Goal: Task Accomplishment & Management: Use online tool/utility

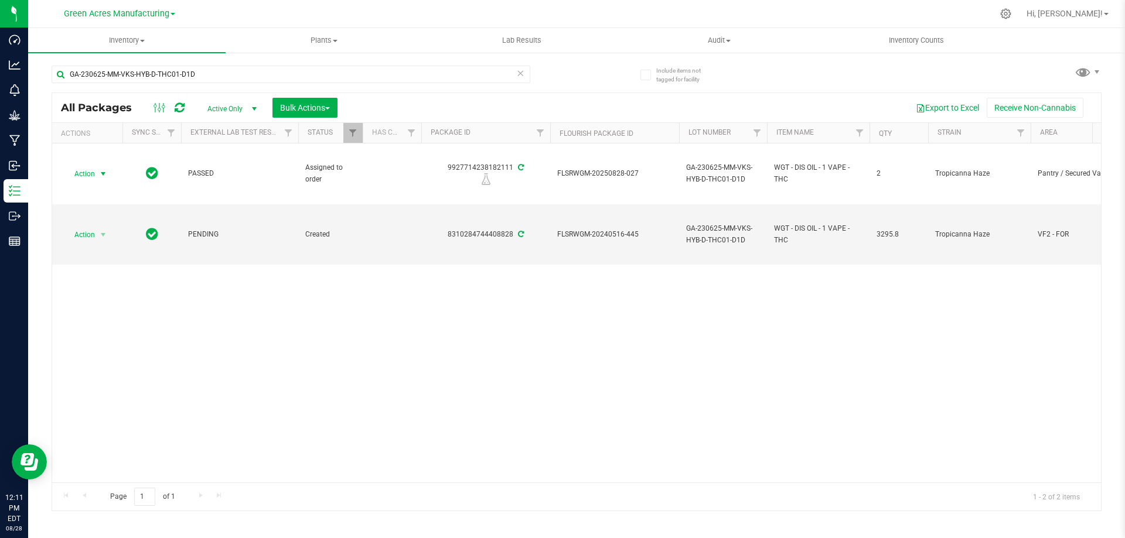
click at [524, 73] on icon at bounding box center [520, 73] width 8 height 14
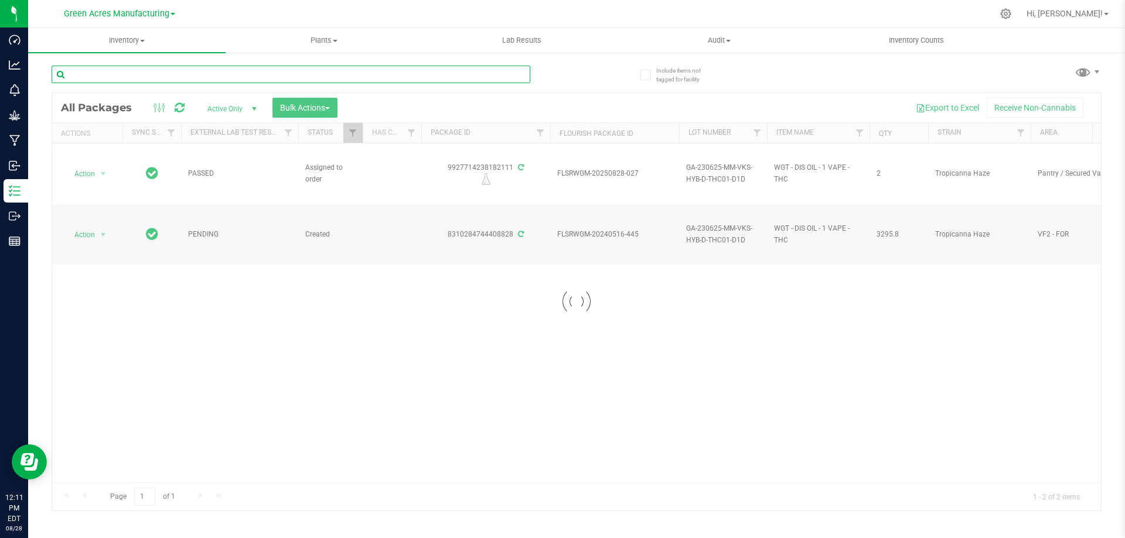
click at [348, 76] on input "text" at bounding box center [291, 75] width 479 height 18
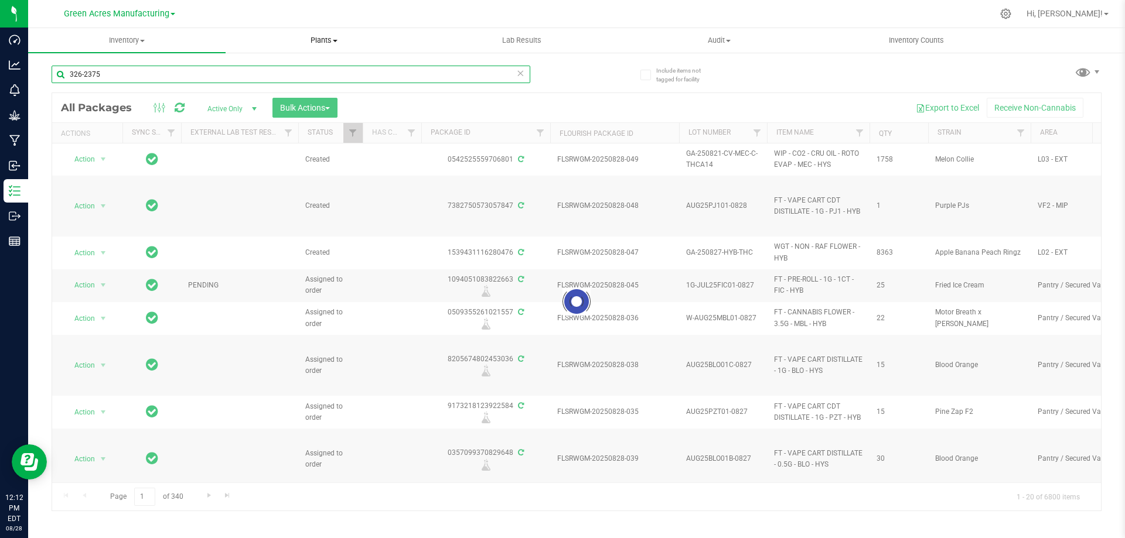
type input "326-2375"
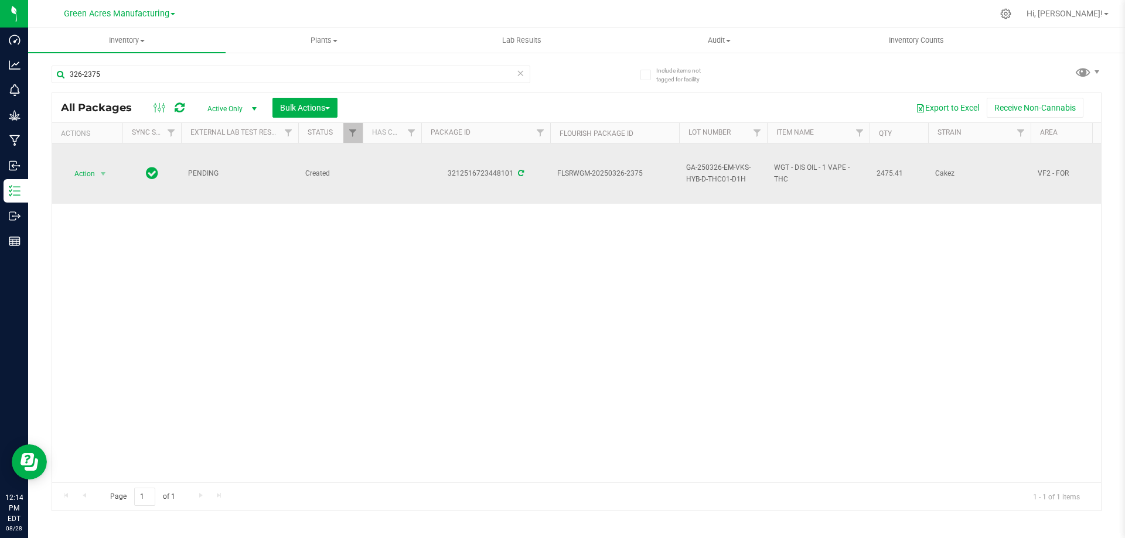
click at [719, 172] on span "GA-250326-EM-VKS-HYB-D-THC01-D1H" at bounding box center [723, 173] width 74 height 22
click at [719, 172] on input "GA-250326-EM-VKS-HYB-D-THC01-D1H" at bounding box center [720, 174] width 84 height 18
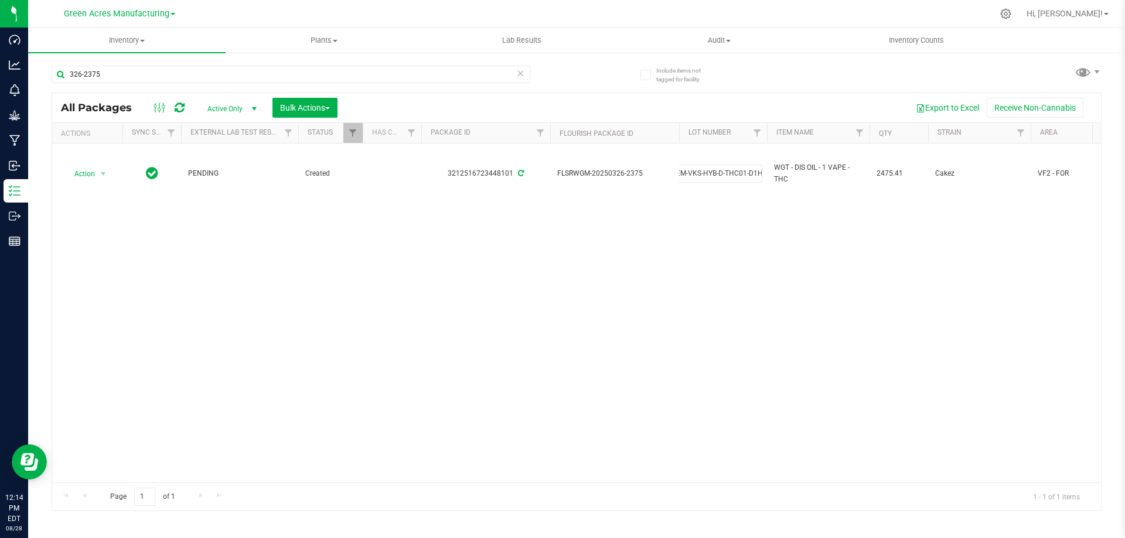
click at [573, 291] on div "Action Action Adjust qty Create package Edit attributes Global inventory Locate…" at bounding box center [576, 312] width 1048 height 339
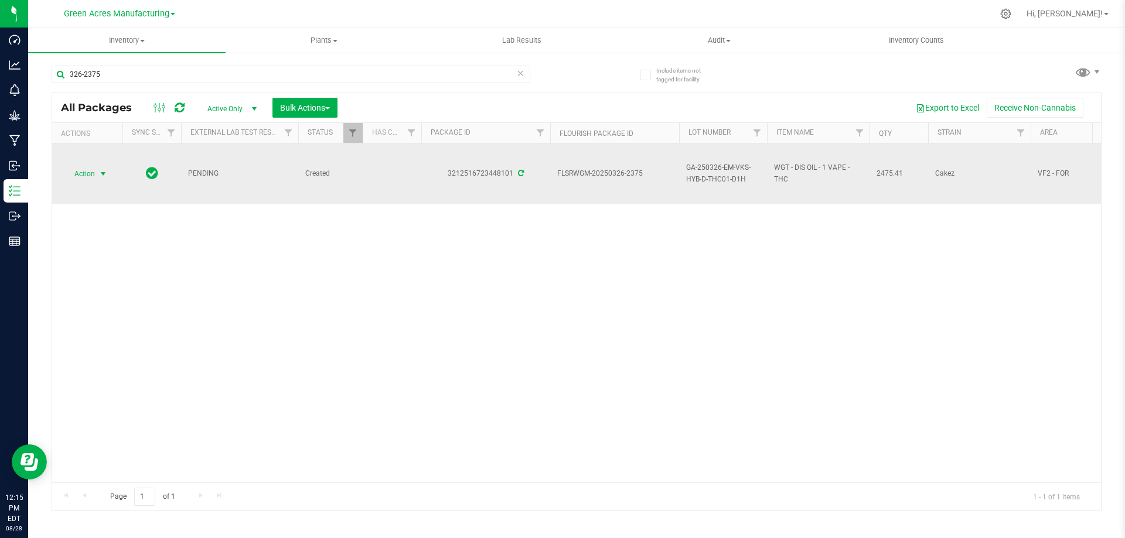
click at [101, 180] on span "select" at bounding box center [103, 174] width 15 height 16
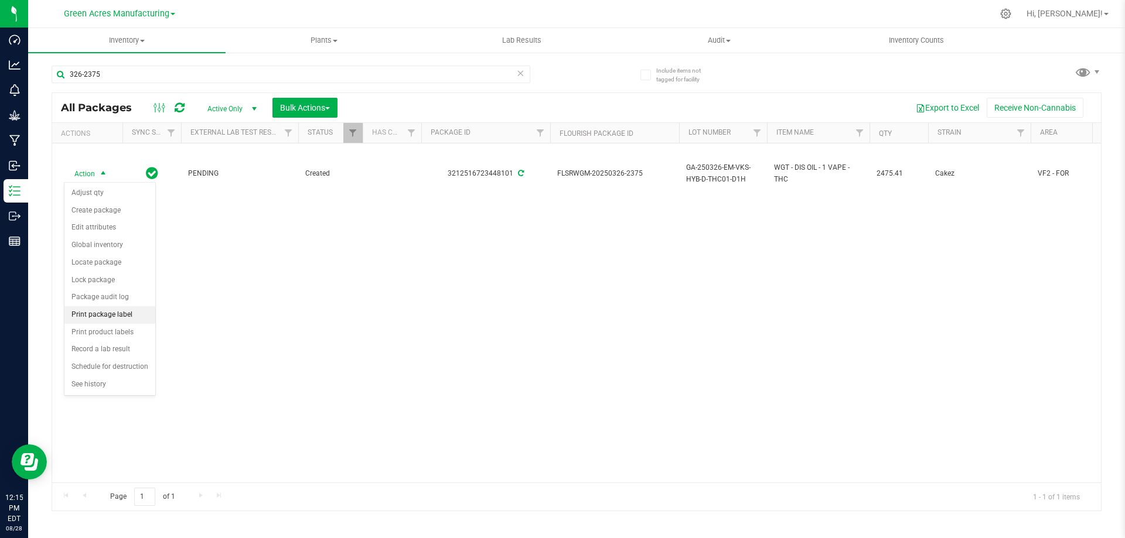
drag, startPoint x: 114, startPoint y: 316, endPoint x: 136, endPoint y: 312, distance: 22.7
click at [115, 316] on li "Print package label" at bounding box center [109, 315] width 91 height 18
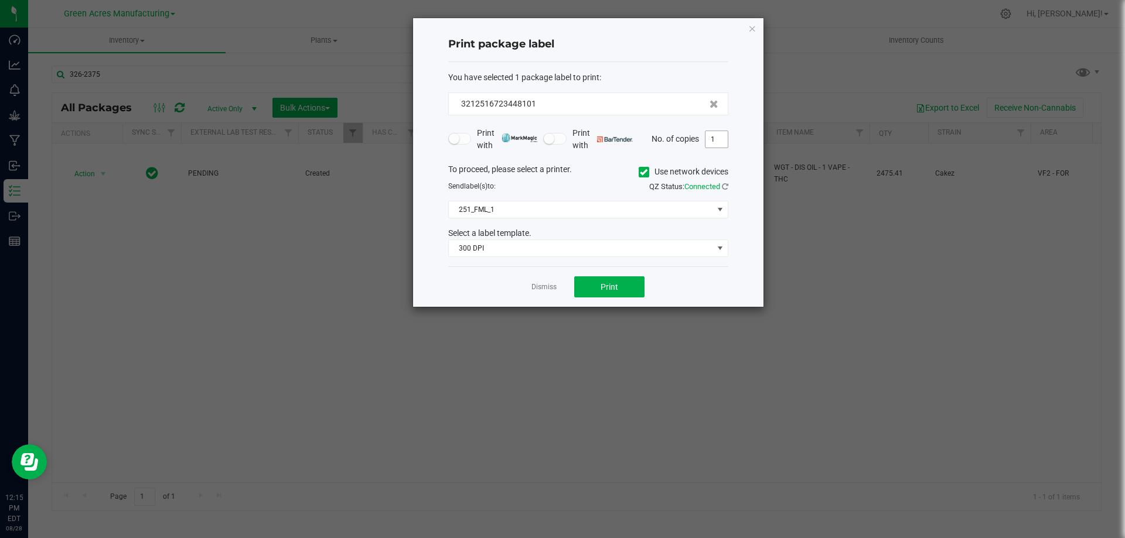
click at [713, 142] on input "1" at bounding box center [716, 139] width 22 height 16
type input "2"
click at [604, 279] on button "Print" at bounding box center [609, 286] width 70 height 21
click at [545, 288] on link "Dismiss" at bounding box center [543, 287] width 25 height 10
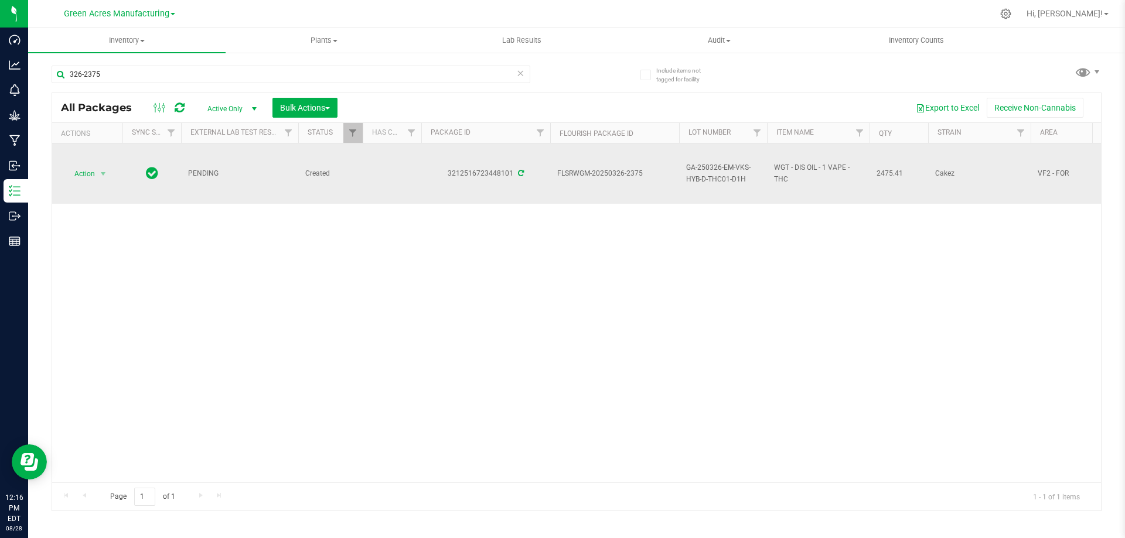
click at [714, 173] on span "GA-250326-EM-VKS-HYB-D-THC01-D1H" at bounding box center [723, 173] width 74 height 22
click at [714, 173] on input "GA-250326-EM-VKS-HYB-D-THC01-D1H" at bounding box center [720, 174] width 84 height 18
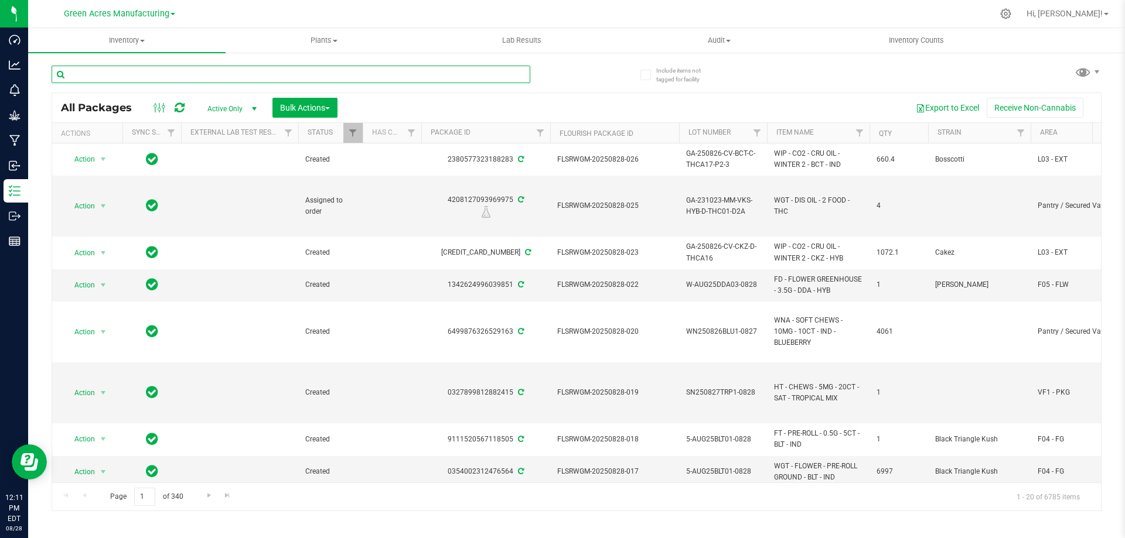
click at [400, 70] on input "text" at bounding box center [291, 75] width 479 height 18
type input "820-2348"
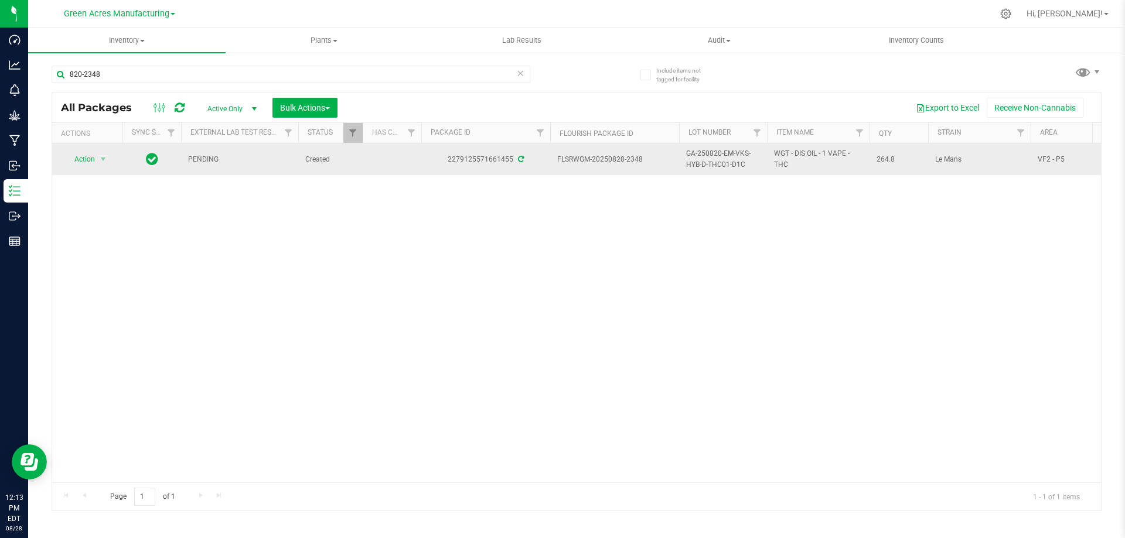
click at [719, 160] on span "GA-250820-EM-VKS-HYB-D-THC01-D1C" at bounding box center [723, 159] width 74 height 22
click at [717, 160] on input "GA-250820-EM-VKS-HYB-D-THC01-D1C" at bounding box center [720, 160] width 84 height 18
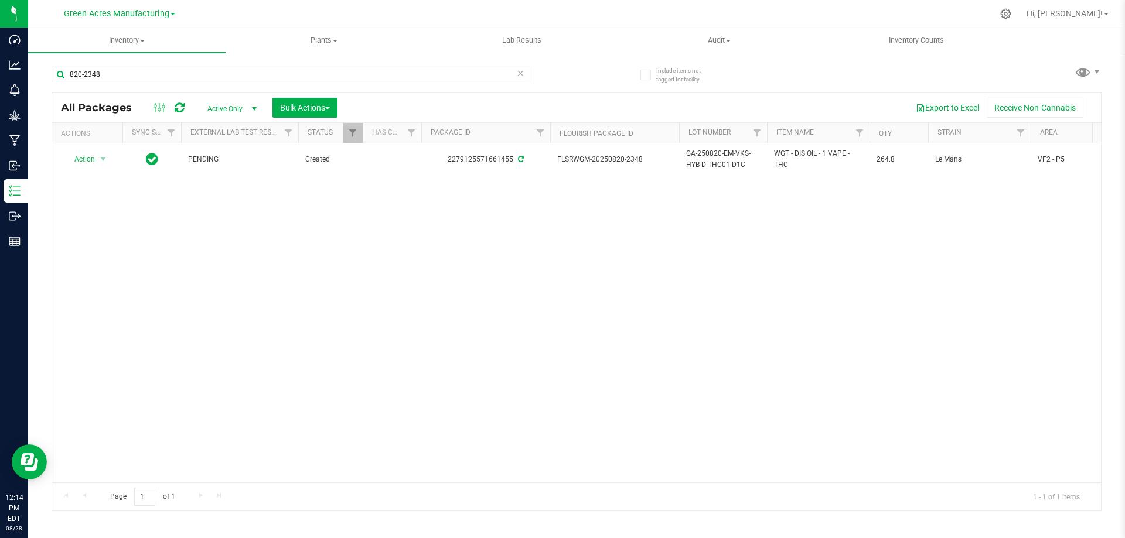
click at [271, 254] on div "Action Action Adjust qty Create package Edit attributes Global inventory Locate…" at bounding box center [576, 312] width 1048 height 339
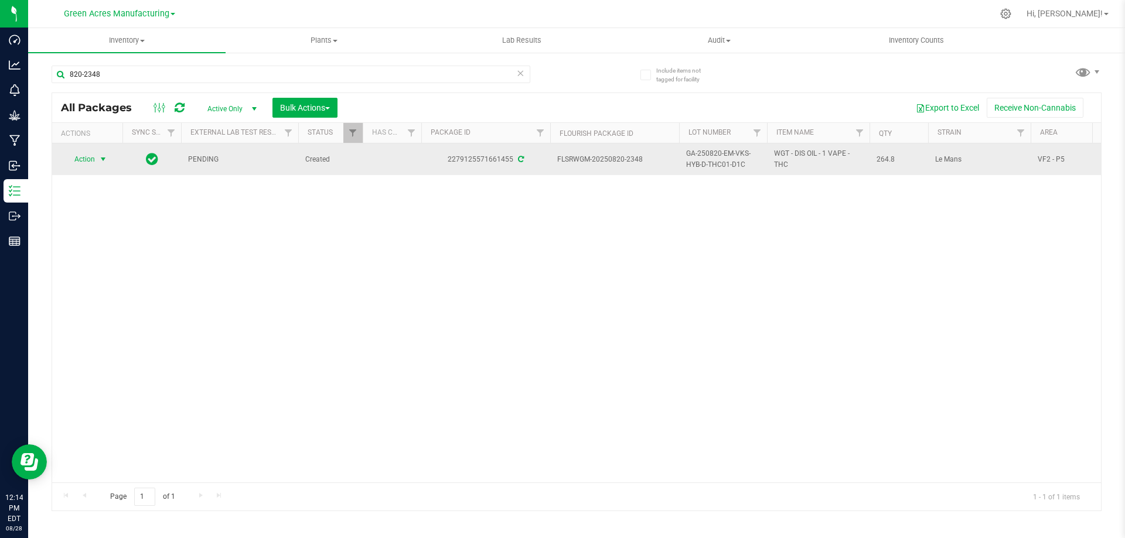
click at [87, 158] on span "Action" at bounding box center [80, 159] width 32 height 16
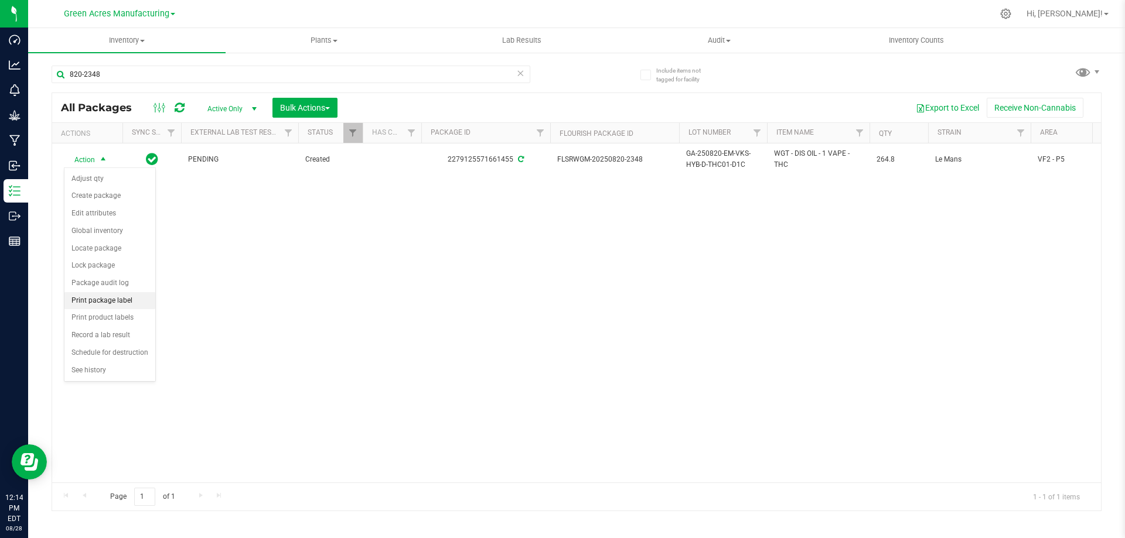
drag, startPoint x: 96, startPoint y: 294, endPoint x: 114, endPoint y: 291, distance: 18.5
click at [97, 294] on li "Print package label" at bounding box center [109, 301] width 91 height 18
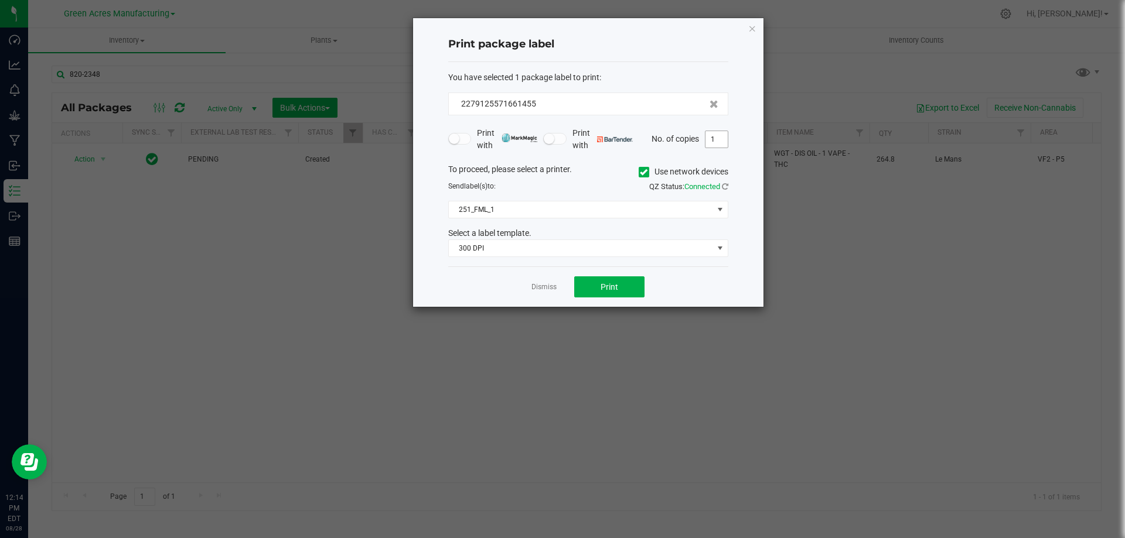
click at [720, 141] on input "1" at bounding box center [716, 139] width 22 height 16
type input "2"
click at [599, 283] on button "Print" at bounding box center [609, 286] width 70 height 21
click at [544, 286] on link "Dismiss" at bounding box center [543, 287] width 25 height 10
